Goal: Communication & Community: Participate in discussion

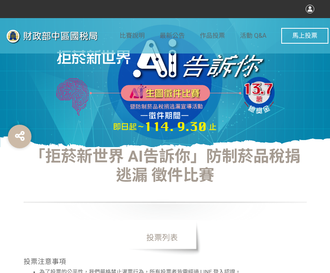
select select "vote"
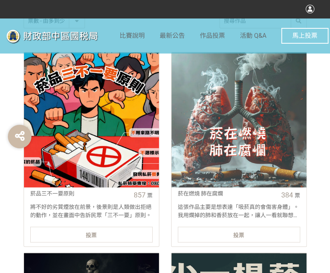
scroll to position [275, 0]
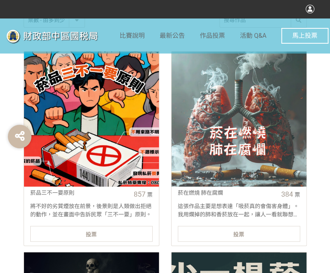
click at [97, 228] on div "投票" at bounding box center [91, 234] width 122 height 16
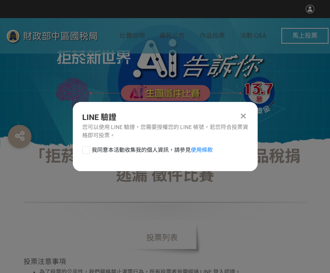
click at [85, 150] on div at bounding box center [86, 150] width 8 height 8
checkbox input "true"
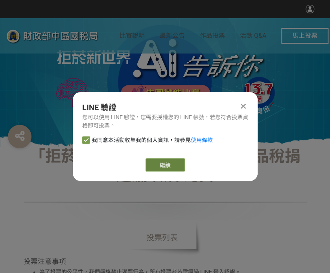
click at [164, 166] on link "繼續" at bounding box center [165, 164] width 39 height 13
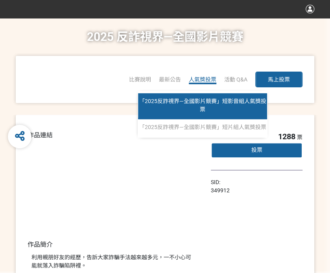
click at [204, 103] on span "「2025反詐視界—全國影片競賽」短影音組人氣獎投票" at bounding box center [202, 105] width 127 height 15
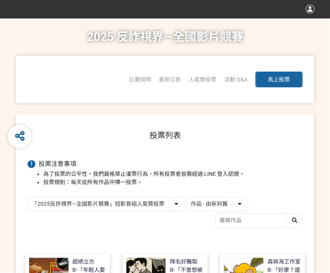
click at [200, 203] on select "作品 - 由新到舊 作品 - 由舊到新 票數 - 由多到少 票數 - 由少到多" at bounding box center [217, 204] width 61 height 14
select select "vote"
click at [187, 197] on select "作品 - 由新到舊 作品 - 由舊到新 票數 - 由多到少 票數 - 由少到多" at bounding box center [217, 204] width 61 height 14
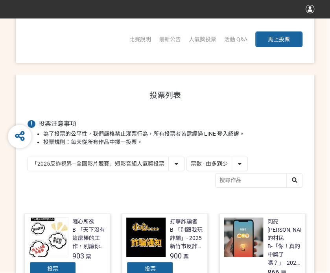
scroll to position [118, 0]
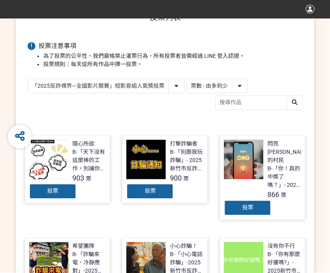
click at [153, 189] on span "投票" at bounding box center [149, 191] width 11 height 6
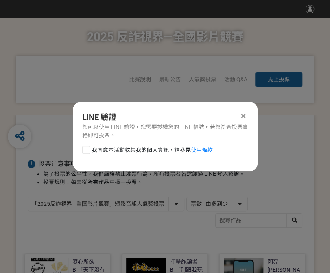
click at [87, 149] on div at bounding box center [86, 150] width 8 height 8
checkbox input "true"
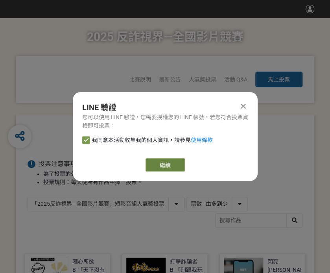
click at [160, 168] on link "繼續" at bounding box center [165, 164] width 39 height 13
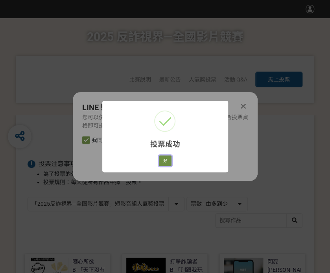
click at [168, 159] on button "好" at bounding box center [165, 160] width 13 height 11
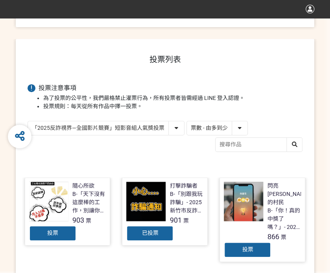
scroll to position [93, 0]
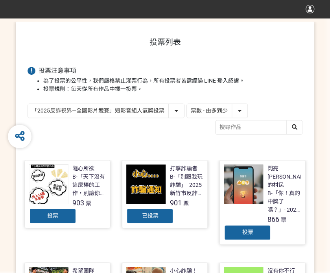
click at [91, 111] on select "「2025反詐視界—全國影片競賽」短影音組人氣獎投票 「2025反詐視界—全國影片競賽」短片組人氣獎投票" at bounding box center [106, 111] width 156 height 14
select select "13146"
click at [28, 104] on select "「2025反詐視界—全國影片競賽」短影音組人氣獎投票 「2025反詐視界—全國影片競賽」短片組人氣獎投票" at bounding box center [106, 111] width 156 height 14
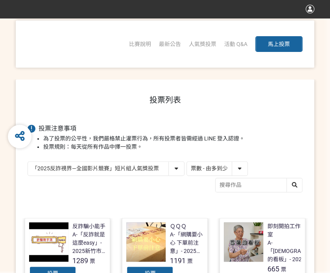
scroll to position [39, 0]
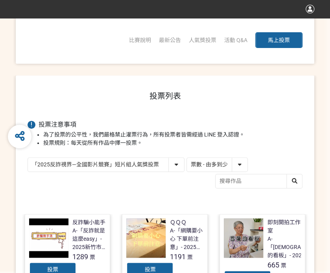
click at [139, 269] on div "投票" at bounding box center [149, 270] width 47 height 16
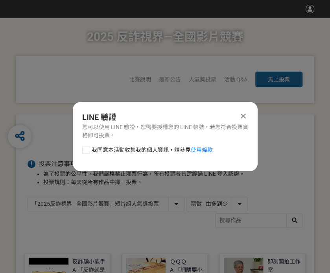
click at [88, 152] on div at bounding box center [86, 150] width 8 height 8
checkbox input "true"
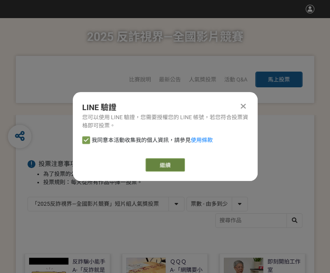
click at [172, 168] on link "繼續" at bounding box center [165, 164] width 39 height 13
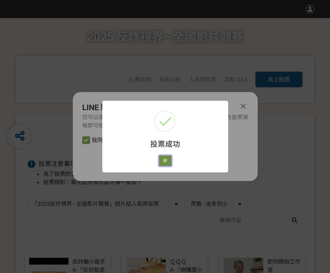
click at [166, 164] on button "好" at bounding box center [165, 160] width 13 height 11
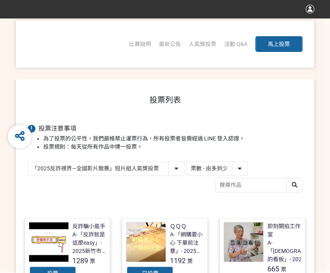
scroll to position [39, 0]
